Goal: Information Seeking & Learning: Learn about a topic

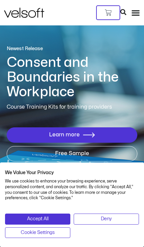
click at [131, 12] on icon "Menu Toggle" at bounding box center [135, 12] width 9 height 9
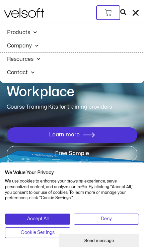
click at [40, 61] on span at bounding box center [36, 59] width 7 height 10
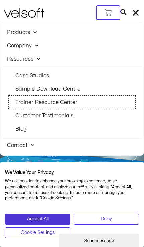
click at [68, 101] on link "Trainer Resource Center" at bounding box center [72, 102] width 126 height 13
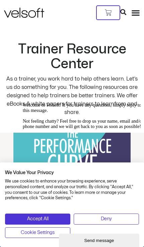
click at [38, 129] on div "Welcome to Velsoft! If you have any questions, simply reply to this message. No…" at bounding box center [83, 116] width 120 height 27
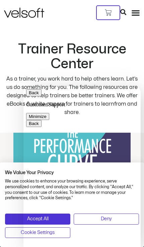
click at [134, 97] on div "Back Customer Support Minimize" at bounding box center [82, 104] width 112 height 31
click at [49, 113] on button "Minimize" at bounding box center [37, 116] width 23 height 7
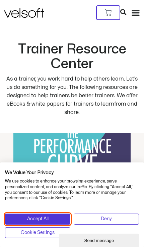
click at [22, 217] on button "Accept All" at bounding box center [37, 219] width 65 height 11
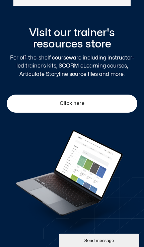
scroll to position [312, 0]
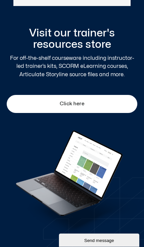
click at [77, 112] on link "Click here" at bounding box center [72, 104] width 130 height 18
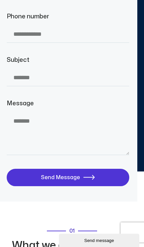
scroll to position [4305, 0]
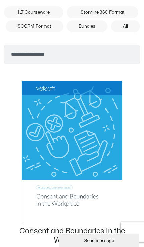
scroll to position [0, 0]
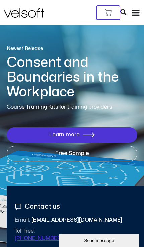
click at [133, 11] on icon "Menu Toggle" at bounding box center [135, 12] width 9 height 9
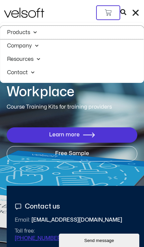
click at [14, 31] on link "Products" at bounding box center [71, 32] width 143 height 13
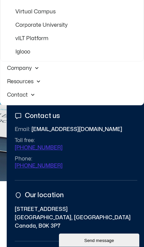
scroll to position [91, 0]
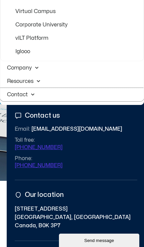
click at [18, 96] on link "Contact" at bounding box center [71, 94] width 143 height 13
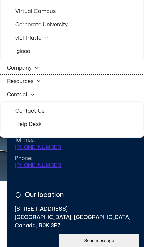
click at [35, 82] on span at bounding box center [36, 81] width 7 height 10
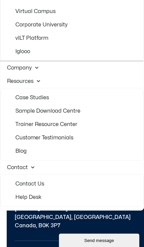
click at [38, 65] on span at bounding box center [35, 67] width 7 height 10
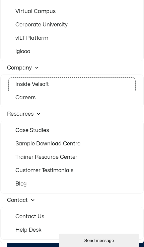
click at [46, 84] on link "Inside Velsoft" at bounding box center [72, 84] width 126 height 13
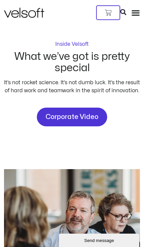
click at [18, 10] on img at bounding box center [24, 13] width 40 height 10
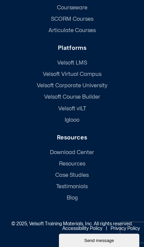
scroll to position [5848, 0]
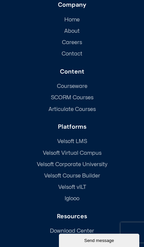
scroll to position [2835, 0]
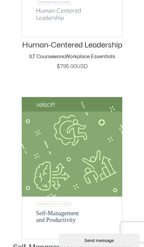
scroll to position [1024, 0]
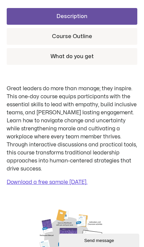
scroll to position [273, 0]
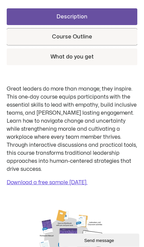
click at [38, 37] on link "Course Outline" at bounding box center [72, 36] width 130 height 17
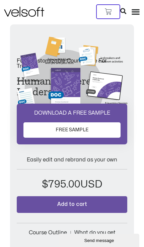
scroll to position [0, 0]
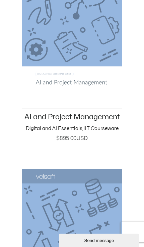
scroll to position [1553, 0]
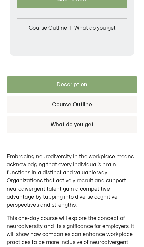
scroll to position [206, 0]
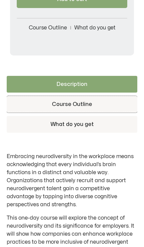
click at [108, 102] on link "Course Outline" at bounding box center [72, 104] width 130 height 17
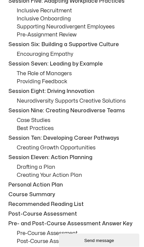
scroll to position [513, 0]
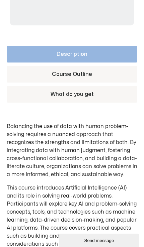
scroll to position [229, 0]
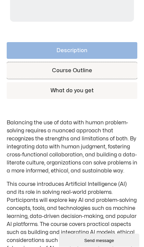
click at [35, 62] on link "Course Outline" at bounding box center [72, 70] width 130 height 17
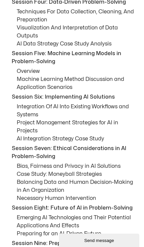
scroll to position [487, 0]
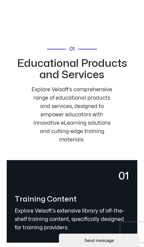
scroll to position [3058, 0]
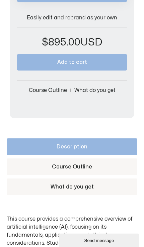
scroll to position [298, 0]
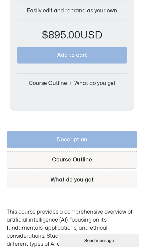
click at [96, 156] on link "Course Outline" at bounding box center [72, 159] width 130 height 17
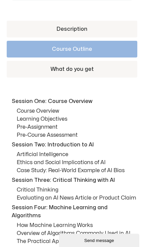
scroll to position [408, 0]
